Goal: Task Accomplishment & Management: Complete application form

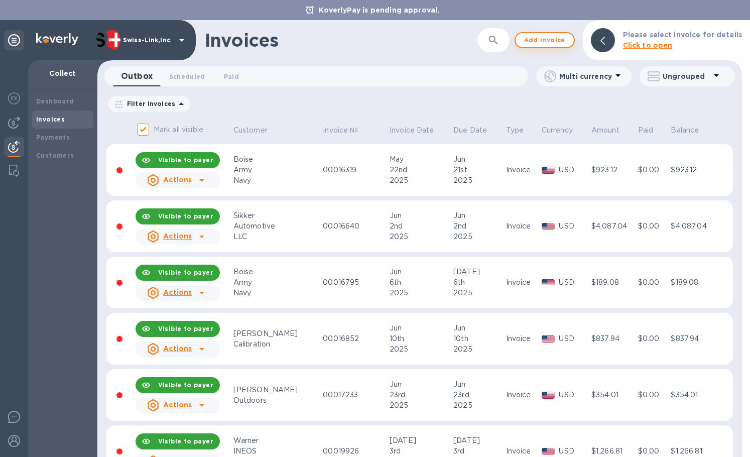
scroll to position [765, 0]
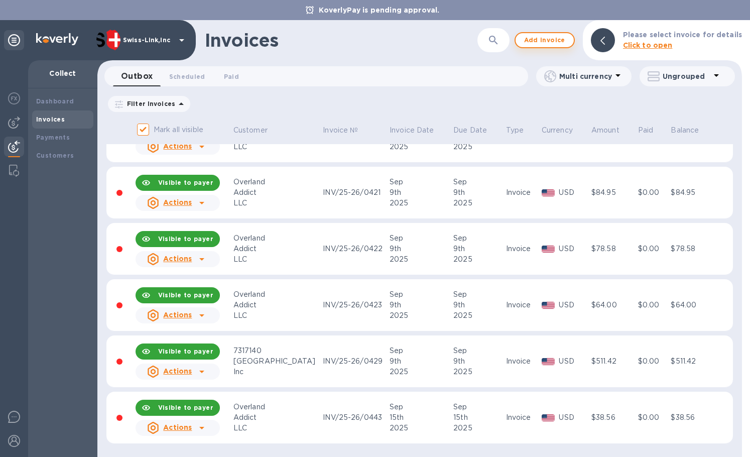
click at [556, 41] on span "Add invoice" at bounding box center [545, 40] width 42 height 12
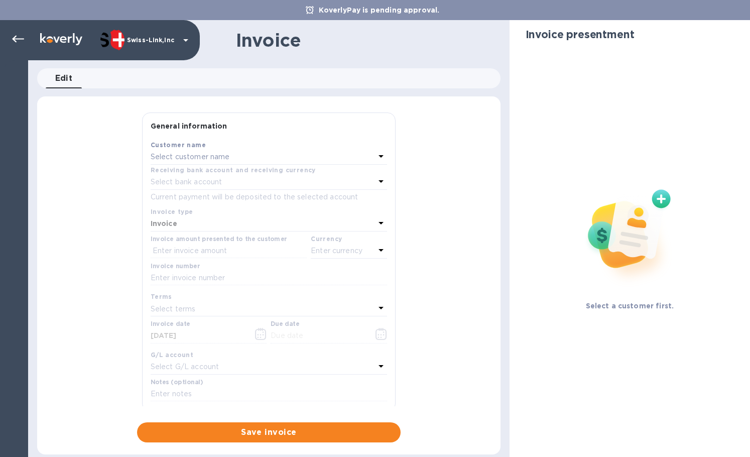
click at [235, 159] on div "Select customer name" at bounding box center [263, 157] width 224 height 14
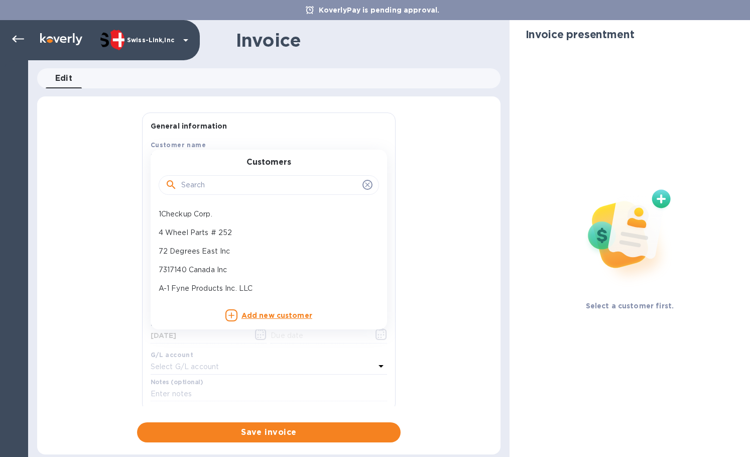
click at [216, 181] on input "text" at bounding box center [269, 185] width 177 height 15
paste input "SABS Dyn"
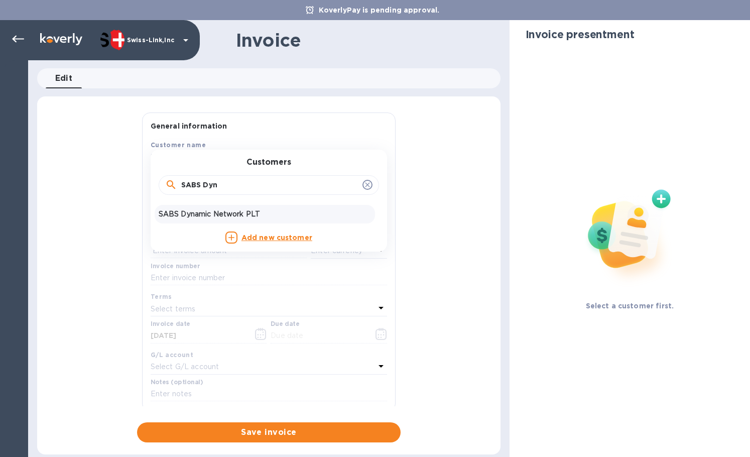
type input "SABS Dyn"
click at [185, 214] on p "SABS Dynamic Network PLT" at bounding box center [265, 214] width 212 height 11
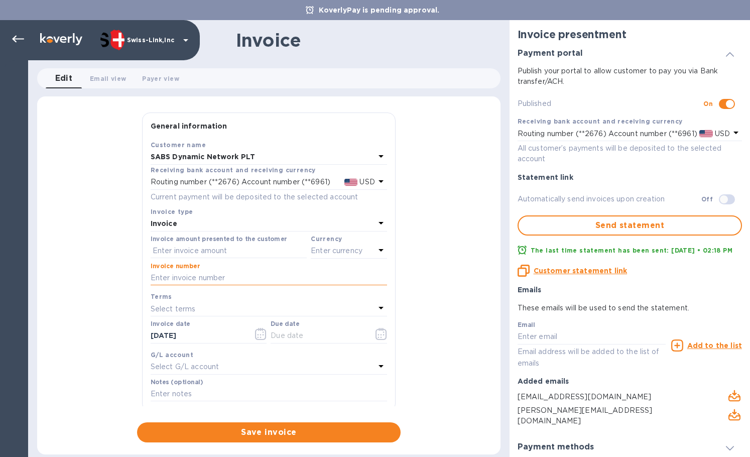
click at [196, 278] on input "text" at bounding box center [269, 278] width 236 height 15
paste input "INV/25-26/0445"
type input "INV/25-26/0445"
click at [231, 247] on input "text" at bounding box center [229, 250] width 156 height 15
paste input "246.77"
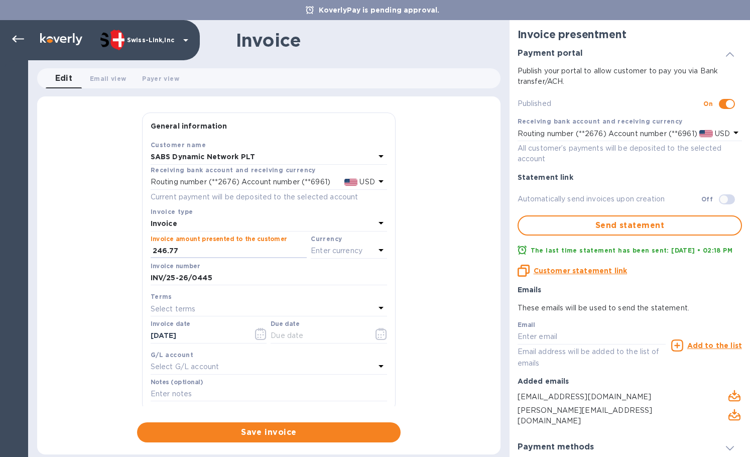
type input "246.77"
click at [348, 251] on p "Enter currency" at bounding box center [337, 250] width 52 height 11
click at [277, 270] on div "USD" at bounding box center [251, 276] width 81 height 15
drag, startPoint x: 206, startPoint y: 339, endPoint x: 133, endPoint y: 339, distance: 72.8
click at [144, 340] on div "Save Customer name SABS Dynamic Network PLT Receiving bank account and receivin…" at bounding box center [269, 276] width 253 height 272
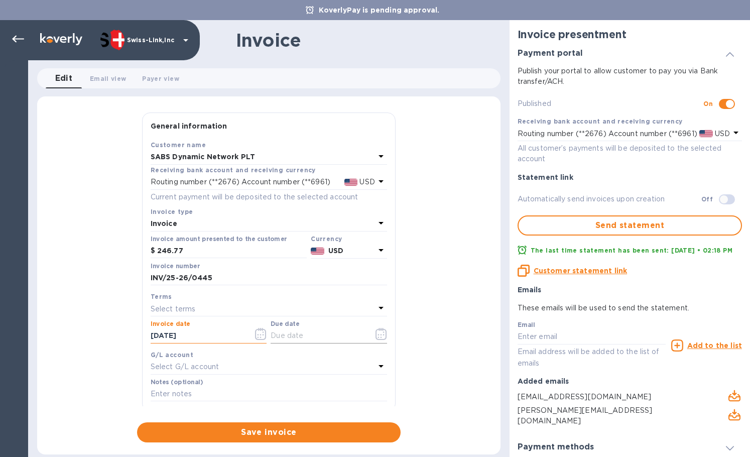
click at [315, 336] on input "text" at bounding box center [318, 335] width 95 height 15
paste input "[DATE]"
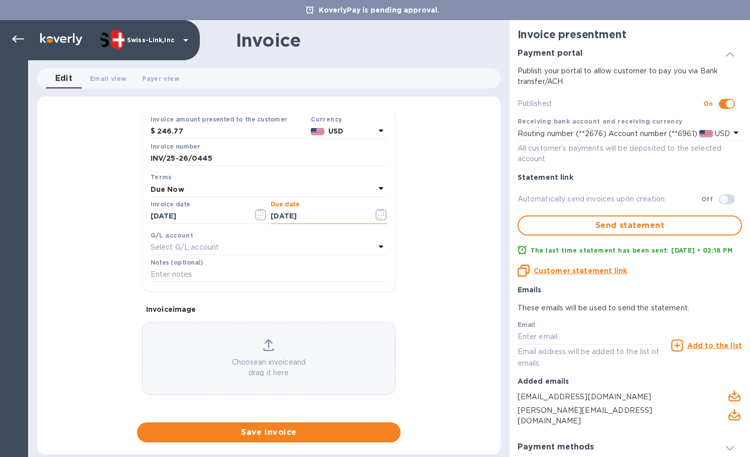
scroll to position [120, 0]
type input "[DATE]"
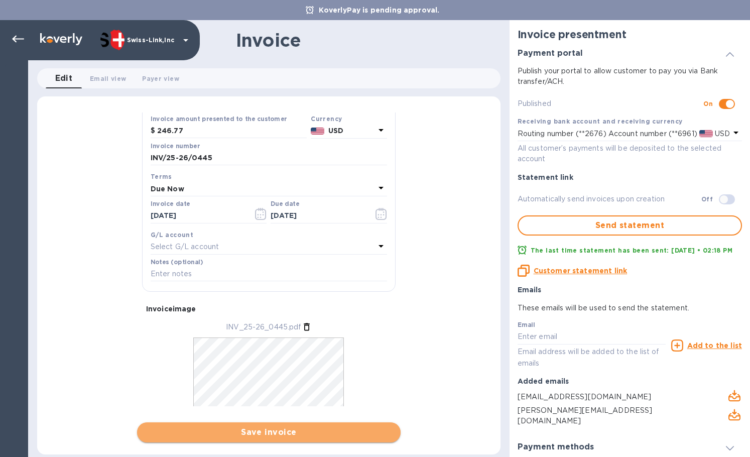
click at [249, 427] on span "Save invoice" at bounding box center [268, 432] width 247 height 12
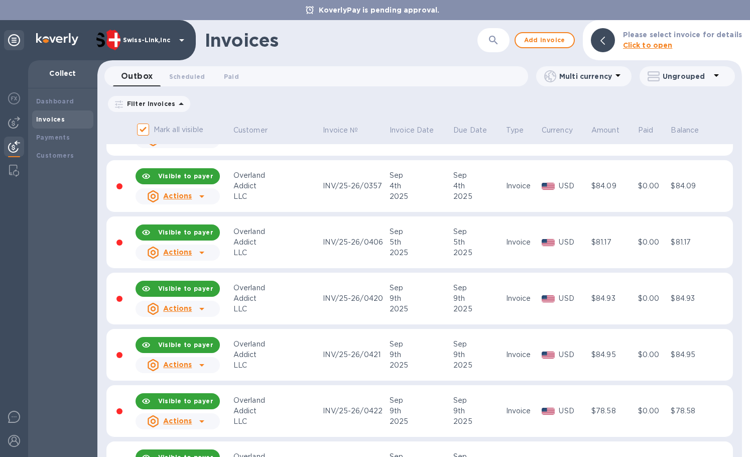
scroll to position [821, 0]
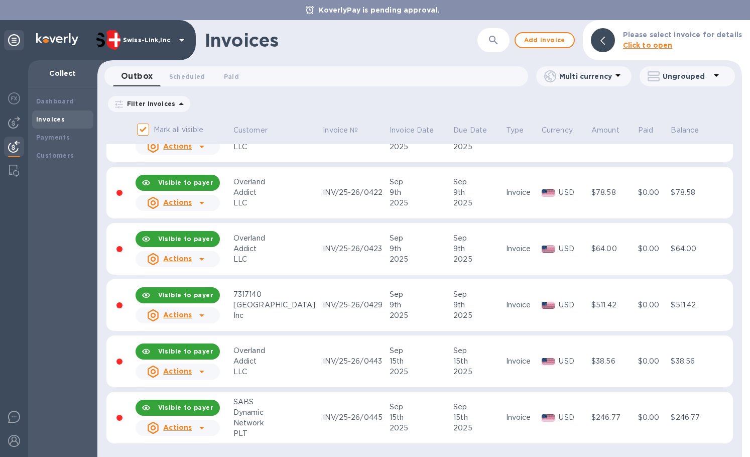
click at [214, 430] on div "Actions" at bounding box center [178, 428] width 88 height 20
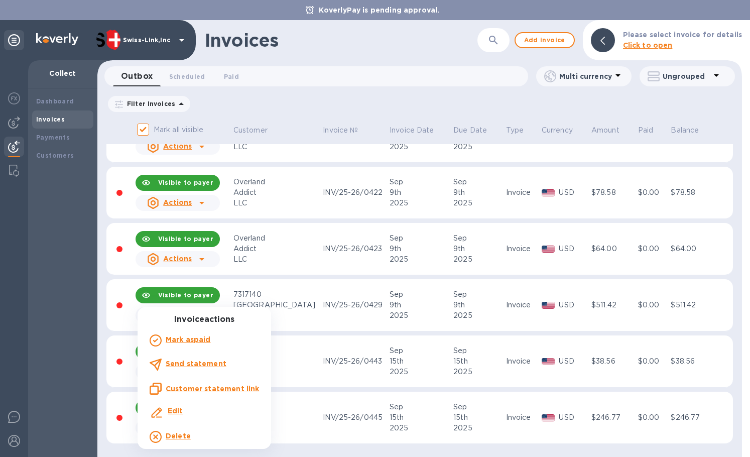
click at [244, 392] on u "Customer statement link" at bounding box center [212, 389] width 93 height 8
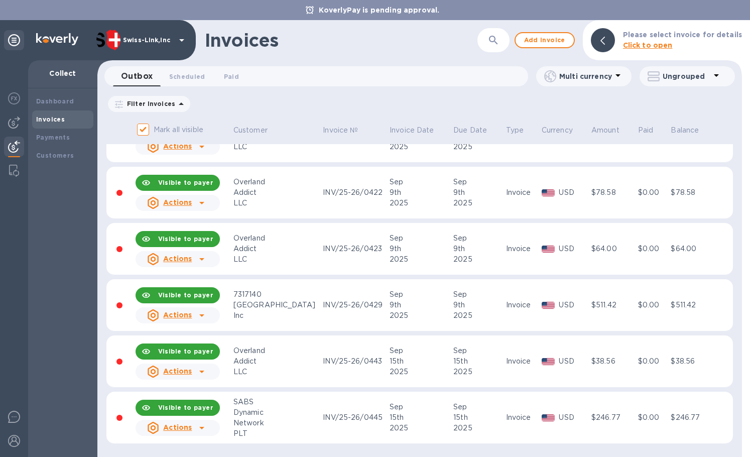
click at [204, 425] on icon at bounding box center [202, 428] width 12 height 12
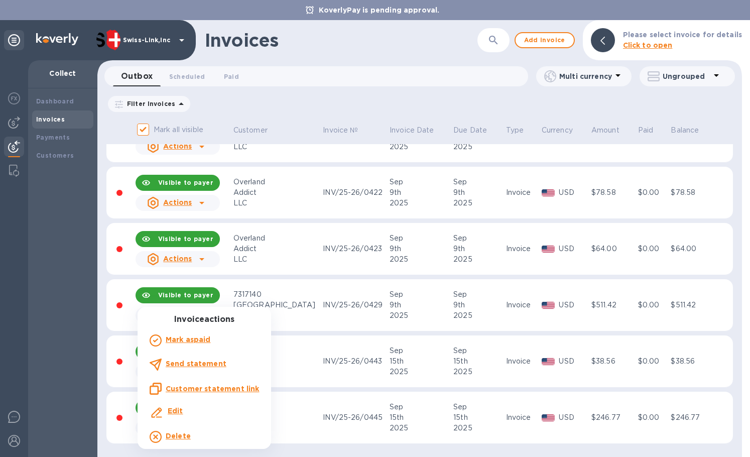
click at [188, 420] on div "Edit" at bounding box center [204, 413] width 113 height 18
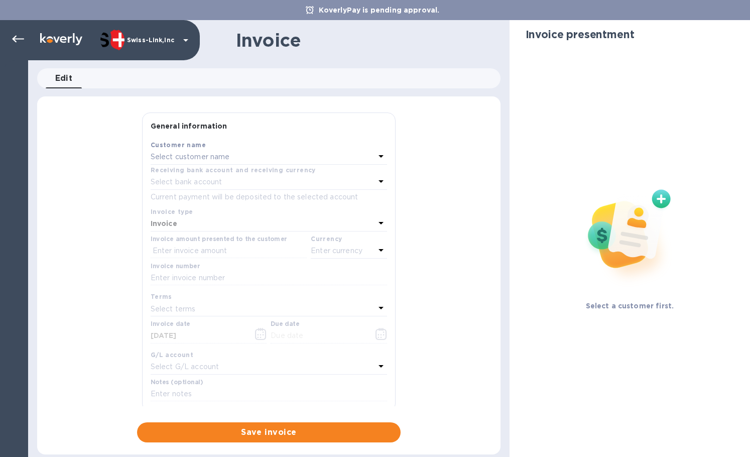
type input "[DATE]"
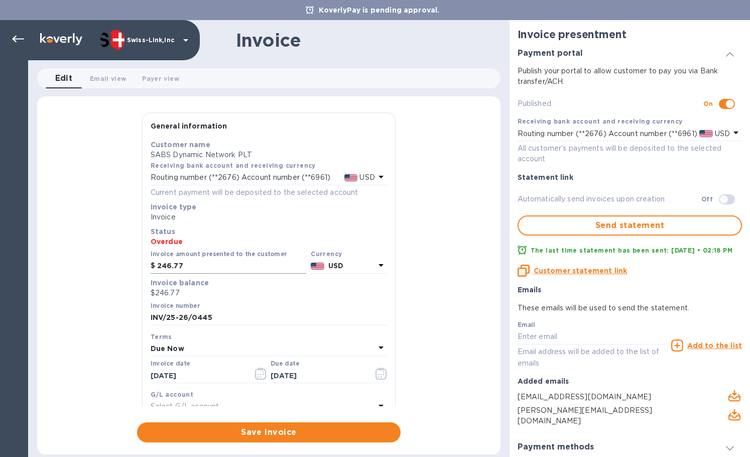
click at [205, 267] on input "246.77" at bounding box center [232, 266] width 150 height 15
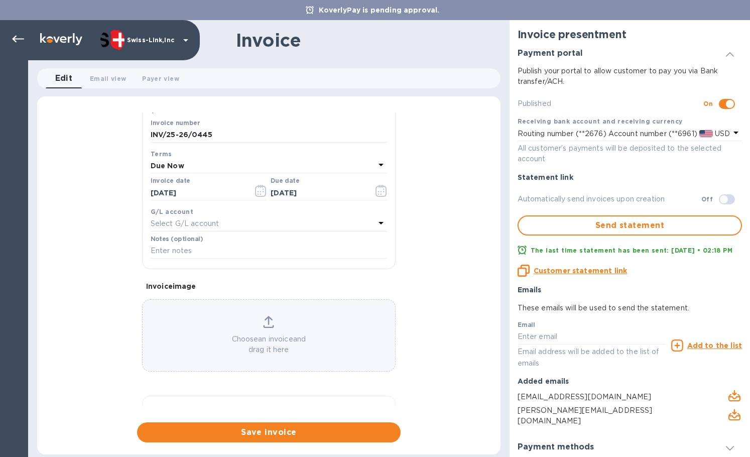
scroll to position [201, 0]
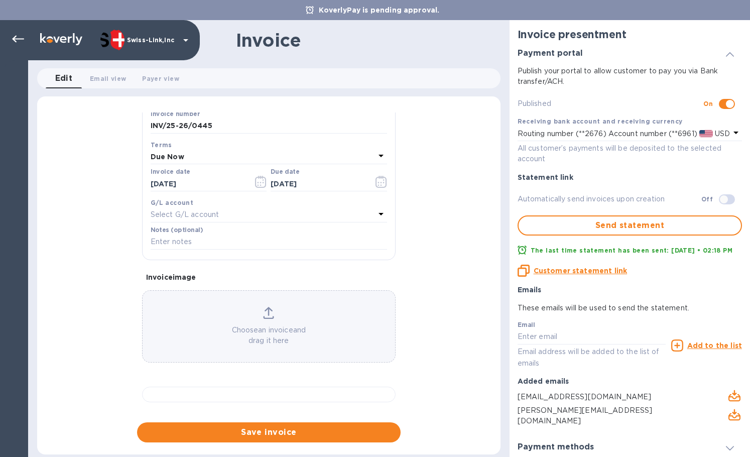
type input "207.00"
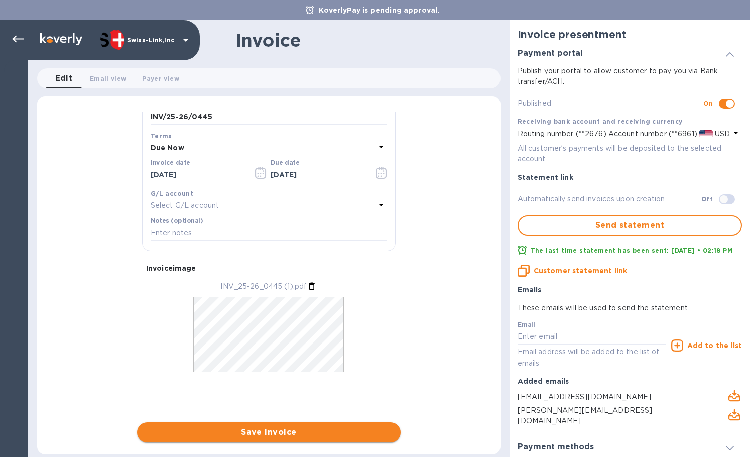
click at [252, 435] on span "Save invoice" at bounding box center [268, 432] width 247 height 12
